Goal: Information Seeking & Learning: Obtain resource

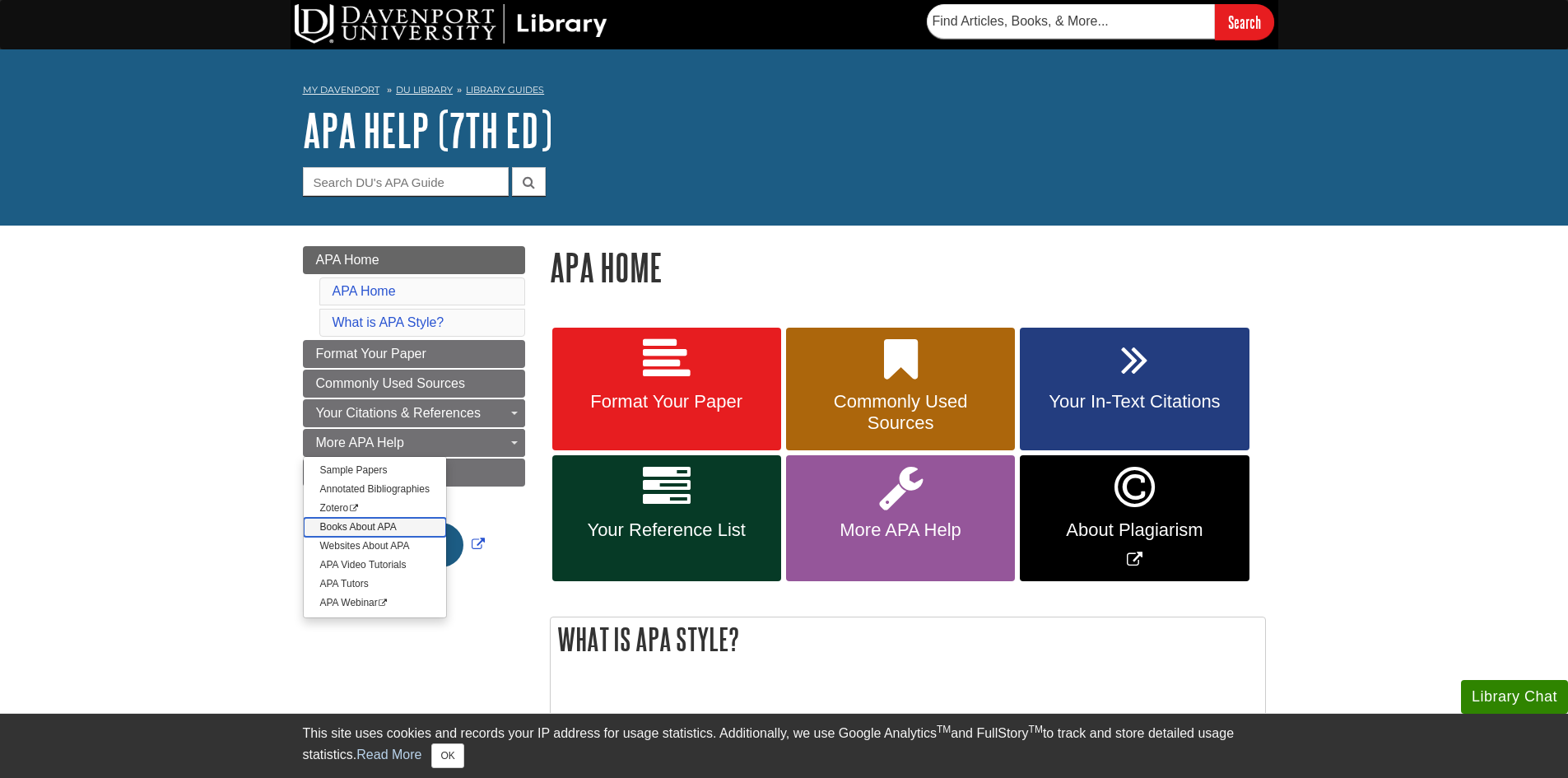
click at [406, 528] on link "Books About APA" at bounding box center [374, 527] width 142 height 19
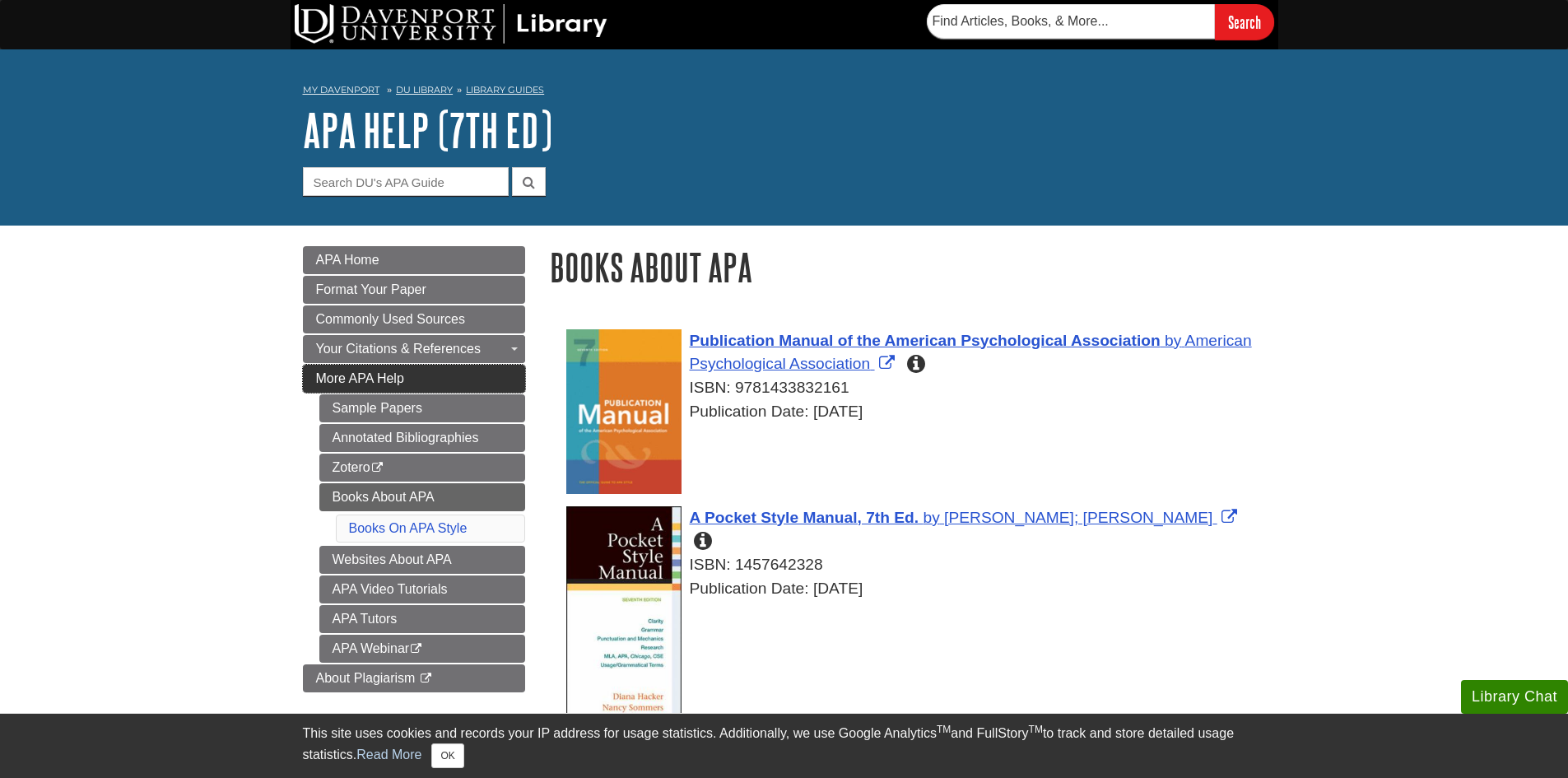
click at [390, 376] on span "More APA Help" at bounding box center [360, 379] width 88 height 14
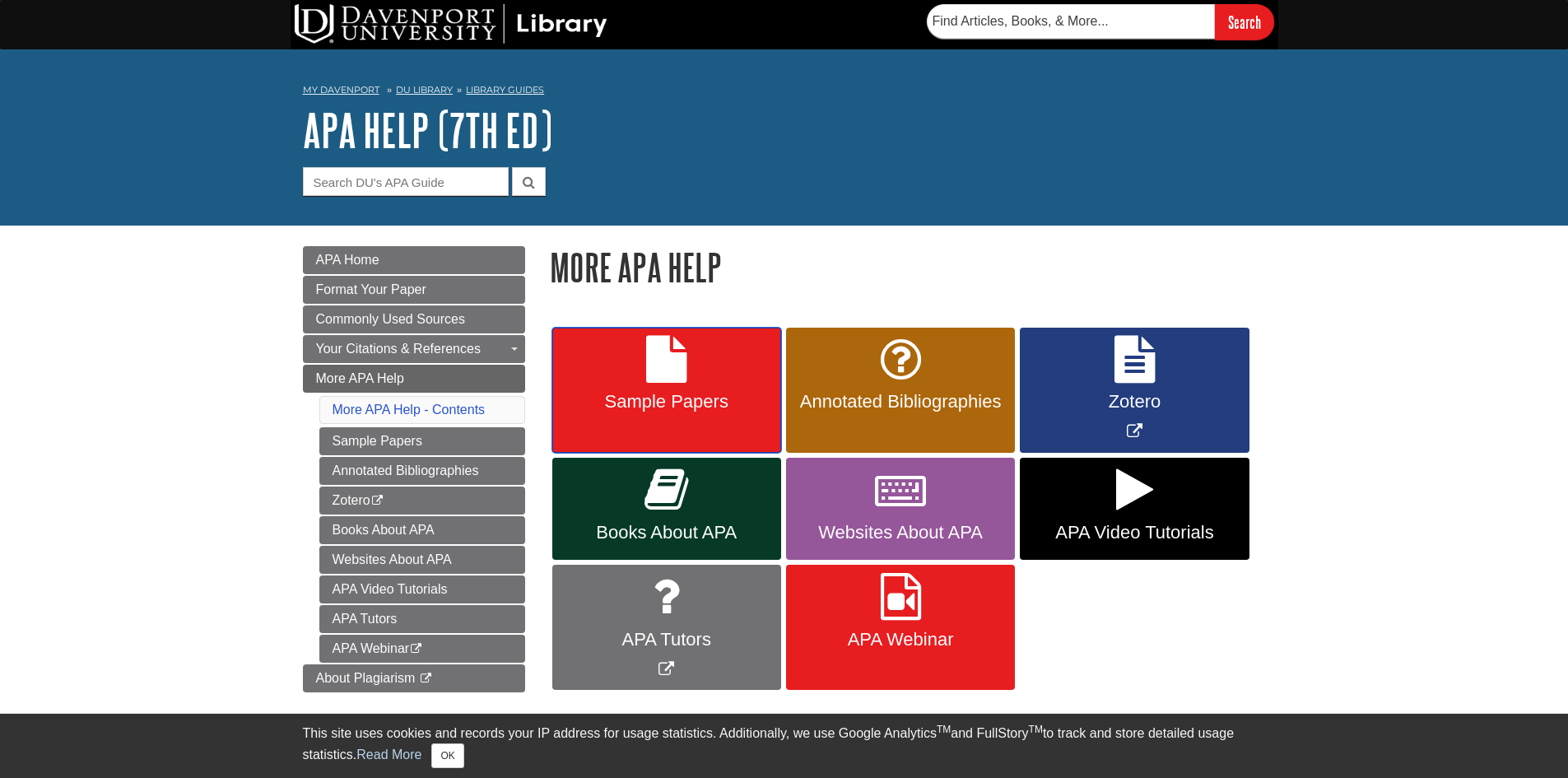
click at [659, 438] on link "Sample Papers" at bounding box center [667, 389] width 229 height 126
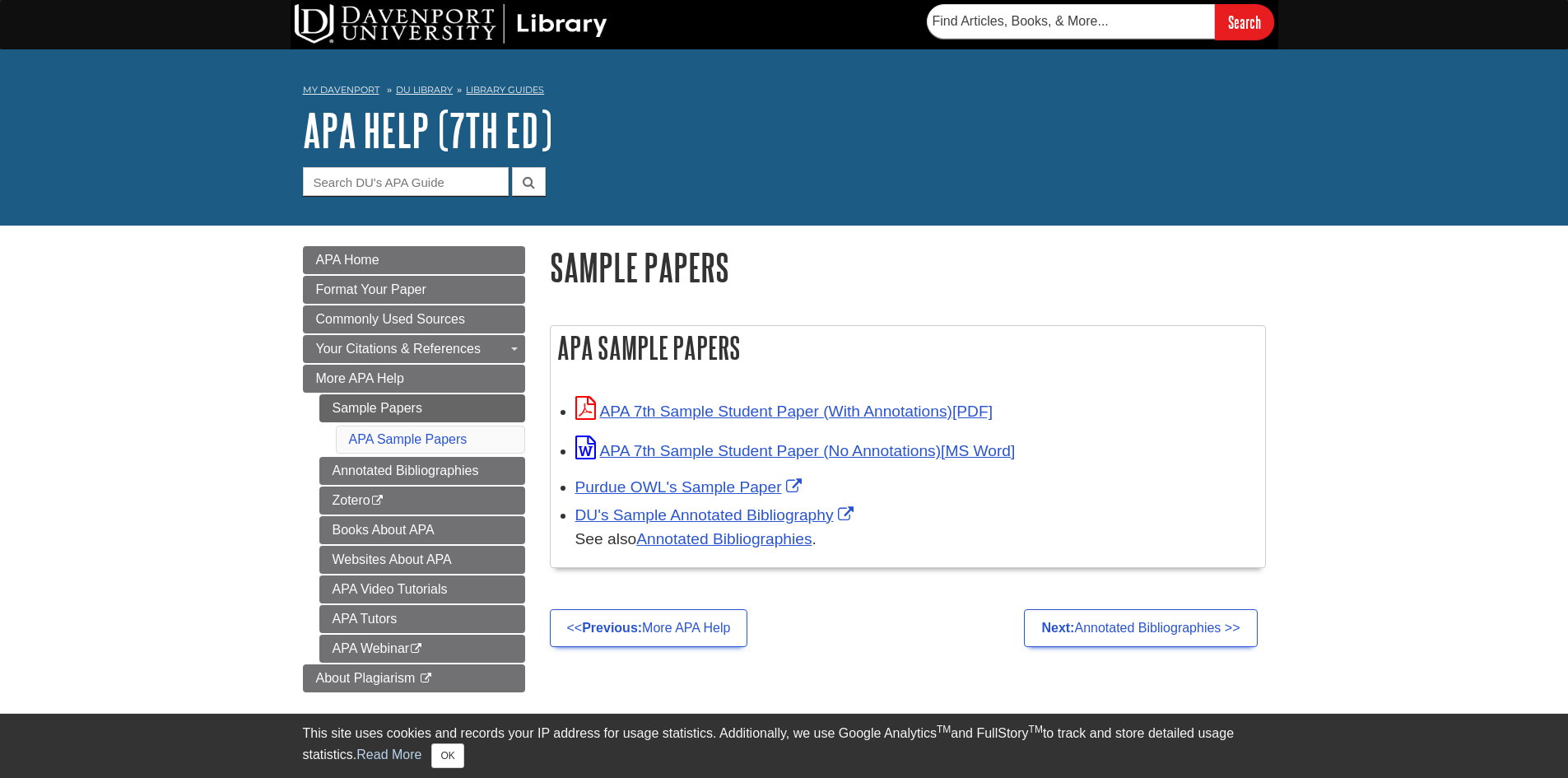
click at [716, 422] on div "APA 7th Sample Student Paper (With Annotations)" at bounding box center [916, 409] width 682 height 27
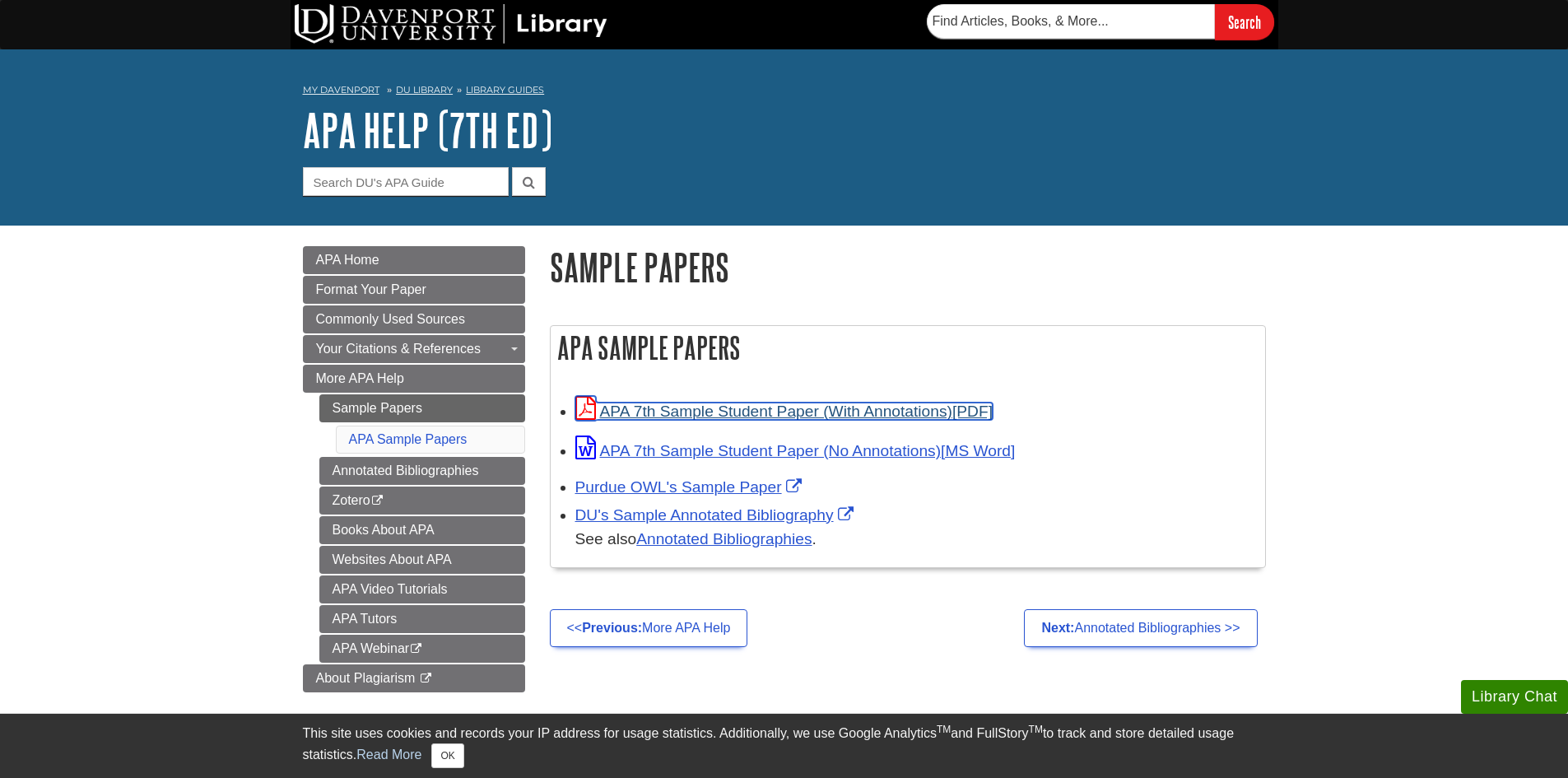
click at [716, 417] on link "APA 7th Sample Student Paper (With Annotations)" at bounding box center [784, 410] width 417 height 17
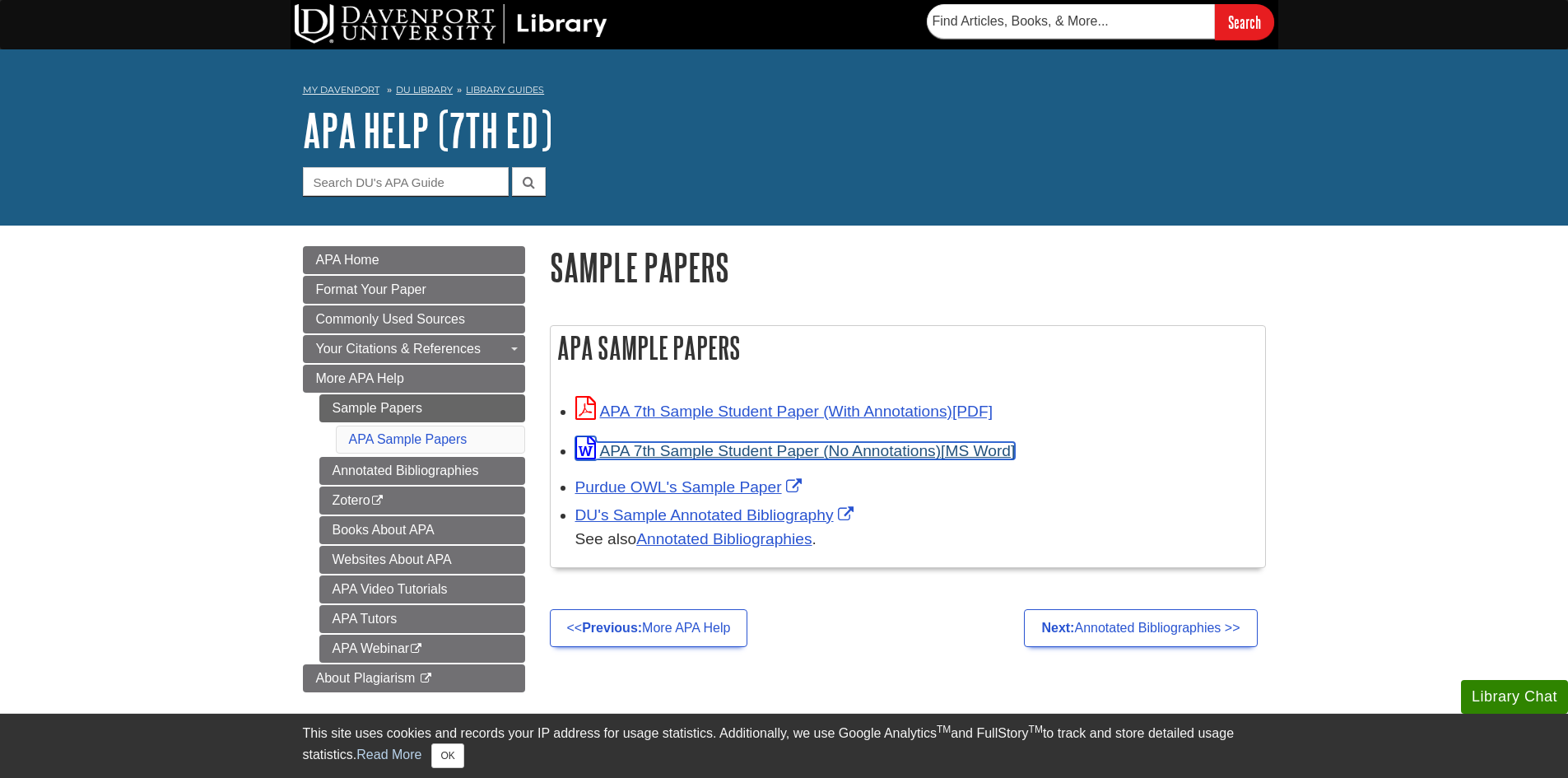
click at [873, 444] on link "APA 7th Sample Student Paper (No Annotations)" at bounding box center [795, 450] width 441 height 17
